Goal: Information Seeking & Learning: Learn about a topic

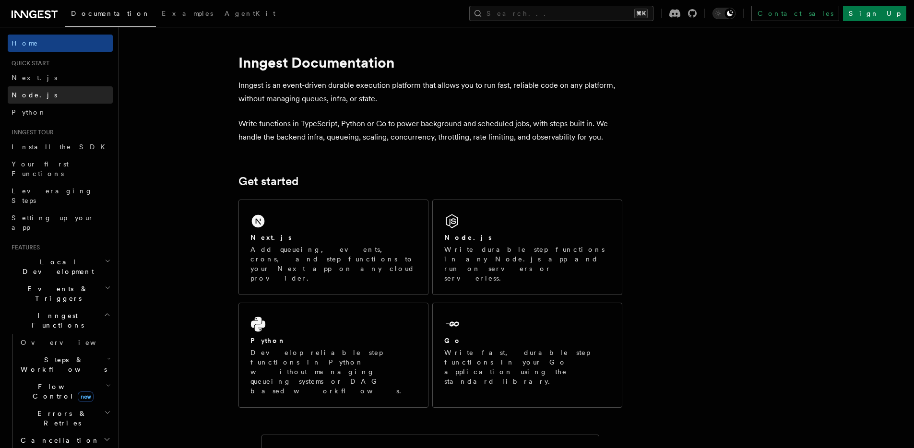
click at [54, 88] on link "Node.js" at bounding box center [60, 94] width 105 height 17
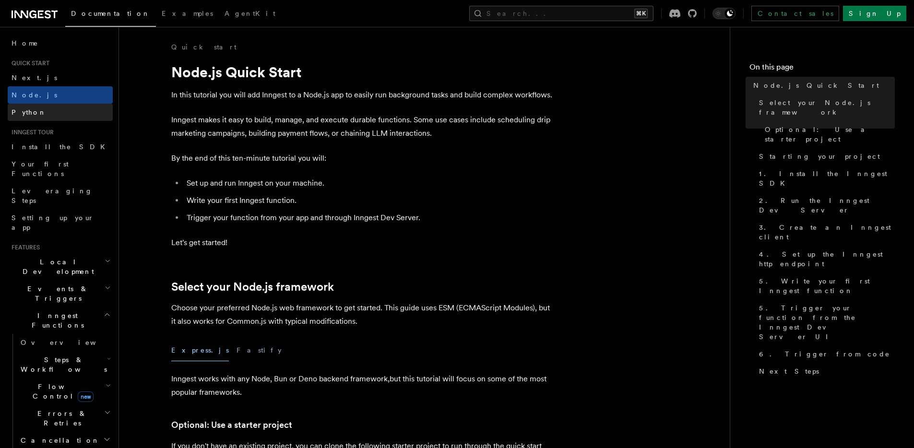
click at [55, 112] on link "Python" at bounding box center [60, 112] width 105 height 17
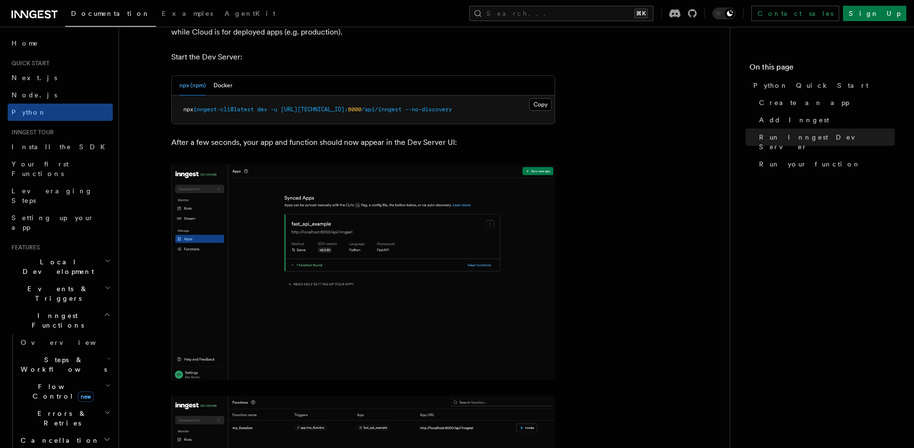
scroll to position [1238, 0]
click at [24, 85] on link "Next.js" at bounding box center [60, 77] width 105 height 17
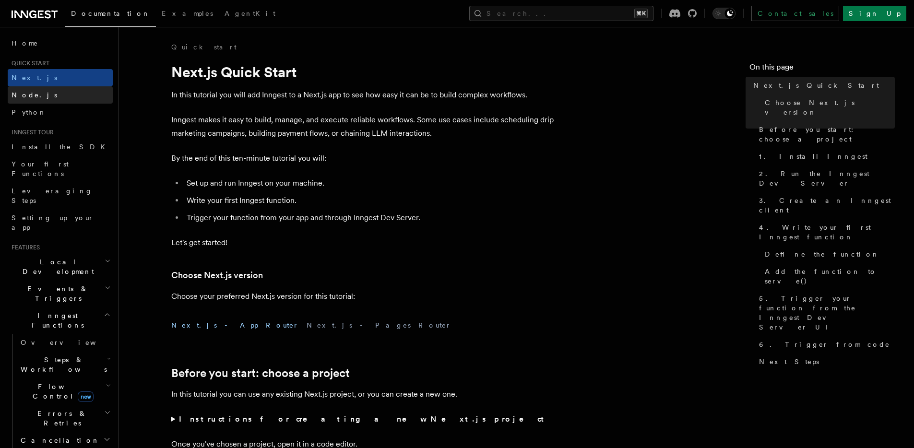
click at [24, 95] on span "Node.js" at bounding box center [35, 95] width 46 height 8
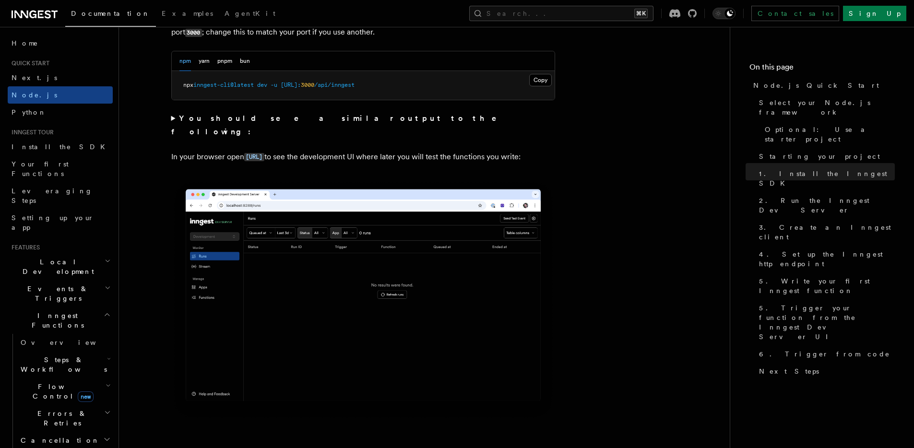
scroll to position [812, 0]
